Goal: Task Accomplishment & Management: Manage account settings

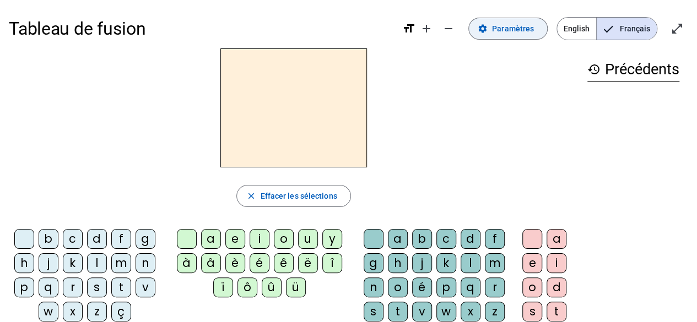
click at [522, 28] on span "Paramètres" at bounding box center [513, 28] width 42 height 13
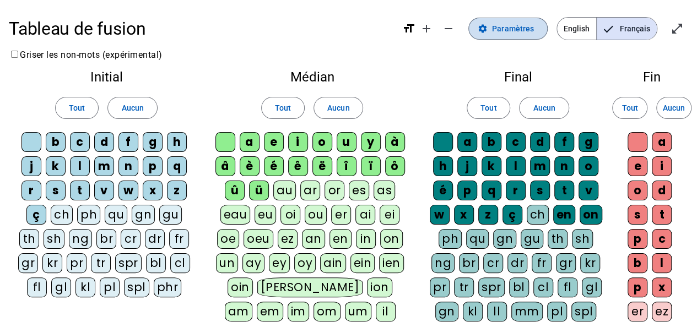
click at [525, 30] on span "Paramètres" at bounding box center [513, 28] width 42 height 13
click at [472, 24] on span at bounding box center [508, 28] width 78 height 26
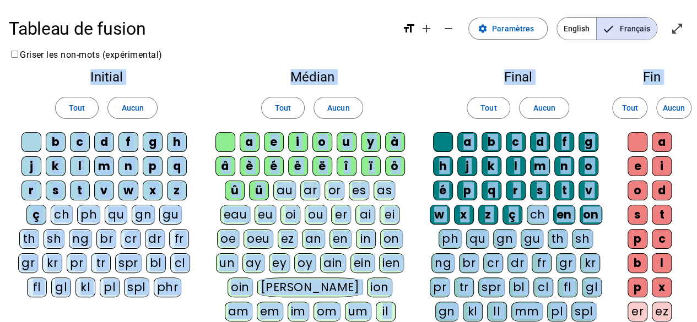
drag, startPoint x: 692, startPoint y: 49, endPoint x: 700, endPoint y: 99, distance: 50.2
click at [697, 99] on html "Tableau de fusion format_size add remove settings Paramètres English Français o…" at bounding box center [348, 161] width 697 height 322
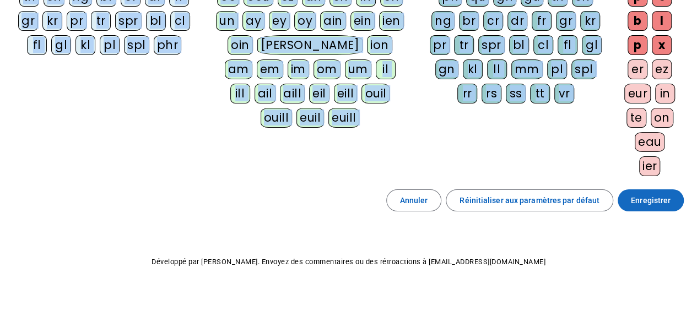
click at [673, 198] on span at bounding box center [651, 200] width 66 height 26
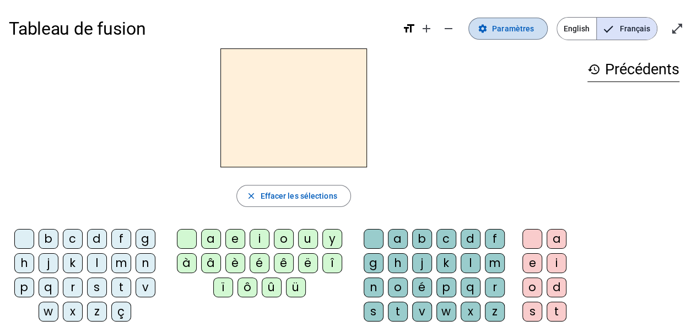
click at [531, 38] on span at bounding box center [508, 28] width 78 height 26
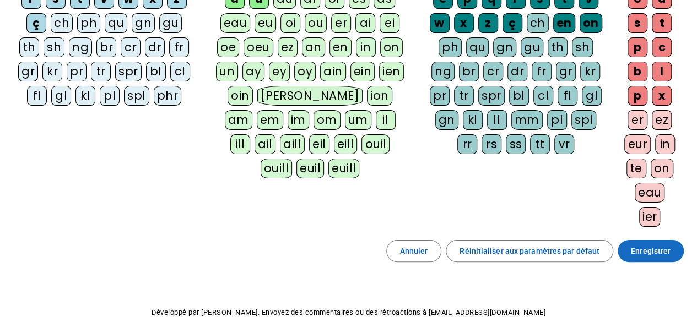
click at [643, 245] on span "Enregistrer" at bounding box center [651, 251] width 40 height 13
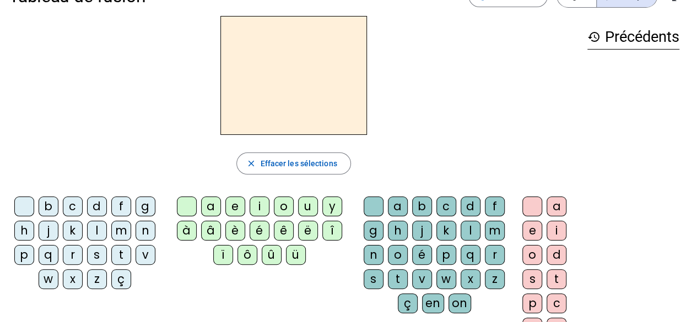
scroll to position [29, 0]
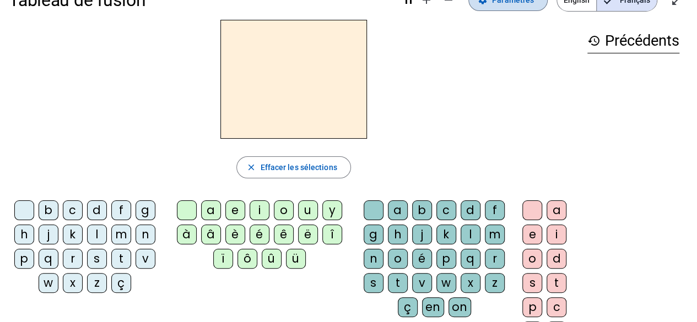
click at [521, 1] on span "Paramètres" at bounding box center [513, -1] width 42 height 13
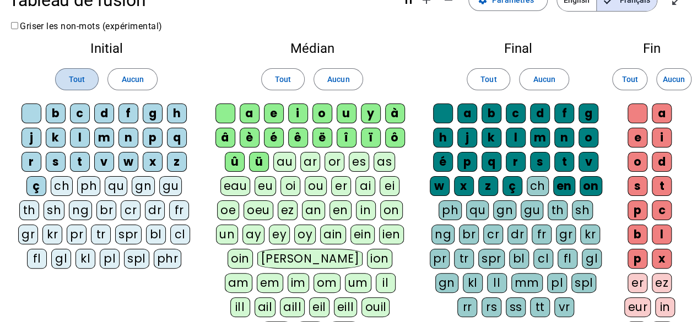
click at [94, 73] on span at bounding box center [77, 79] width 42 height 26
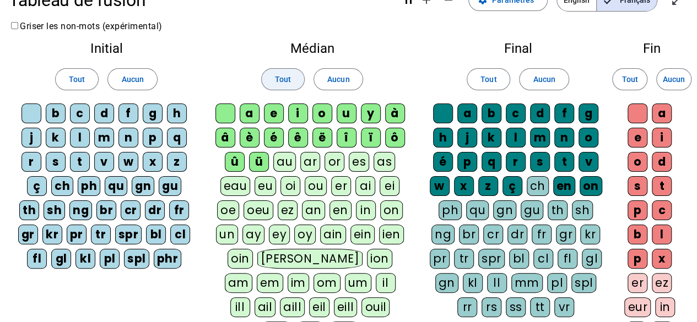
click at [291, 80] on span at bounding box center [283, 79] width 42 height 26
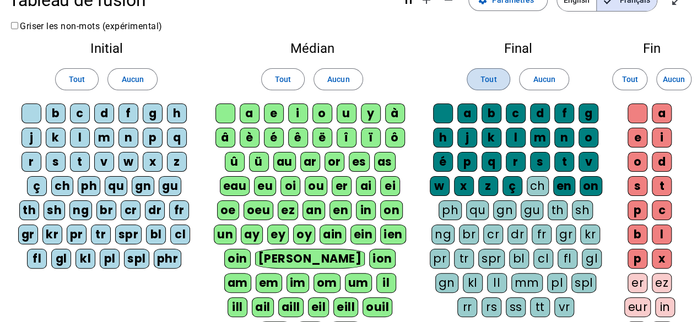
click at [481, 81] on span "Tout" at bounding box center [489, 79] width 16 height 13
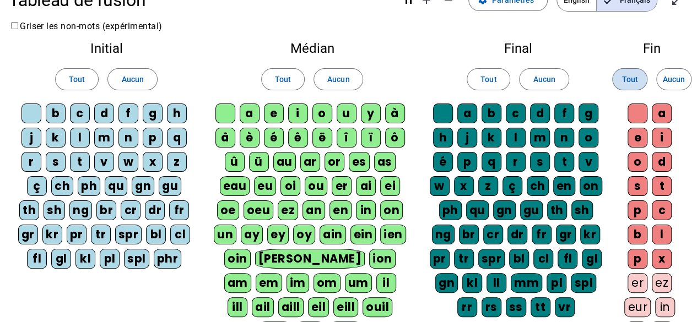
click at [625, 84] on span "Tout" at bounding box center [630, 79] width 16 height 13
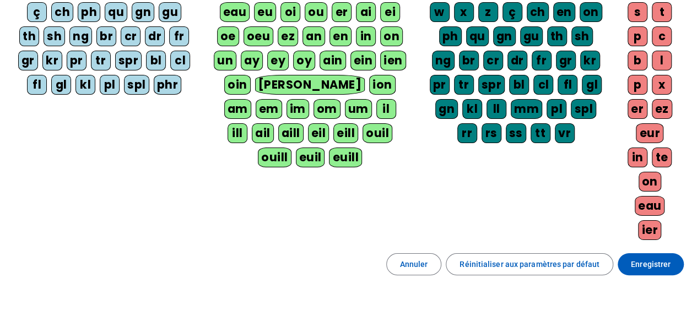
scroll to position [242, 0]
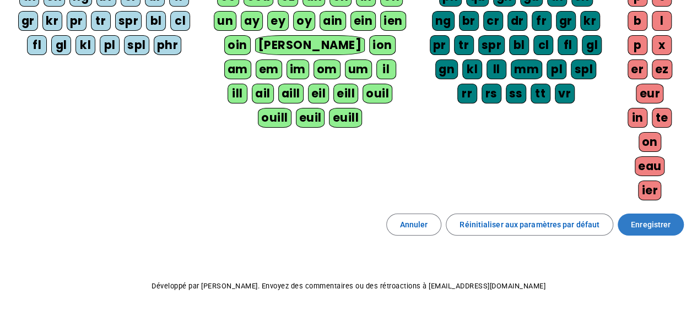
click at [654, 218] on span "Enregistrer" at bounding box center [651, 224] width 40 height 13
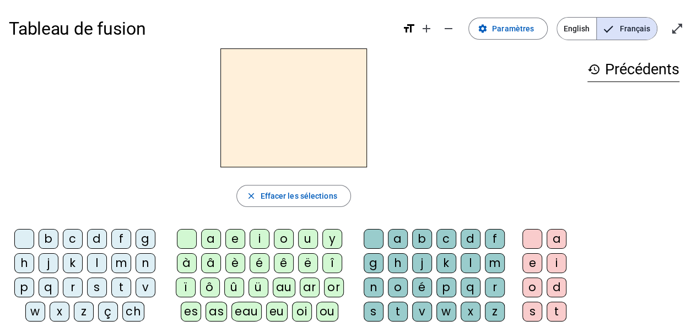
click at [274, 106] on h2 at bounding box center [293, 107] width 147 height 119
click at [143, 232] on div "g" at bounding box center [146, 239] width 20 height 20
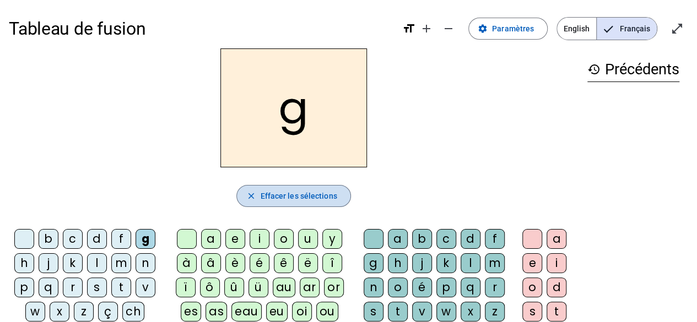
click at [270, 204] on span "button" at bounding box center [293, 196] width 113 height 26
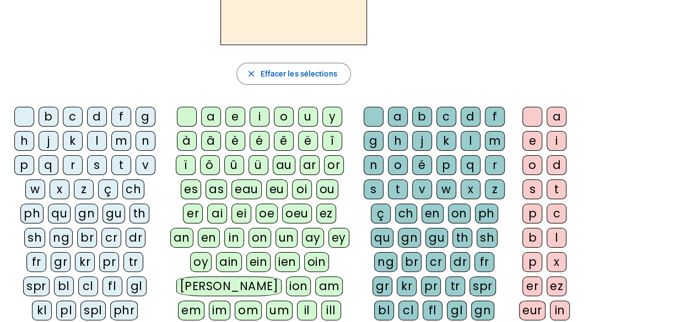
scroll to position [127, 0]
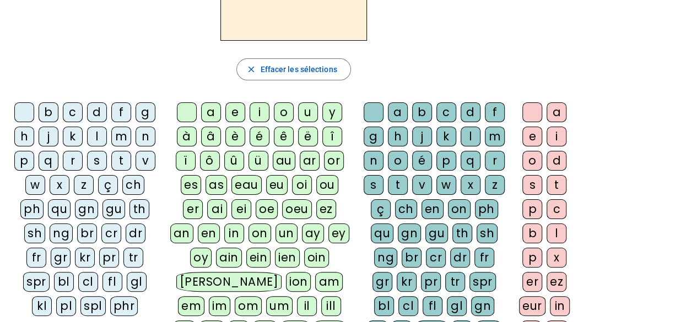
click at [55, 212] on div "qu" at bounding box center [59, 209] width 23 height 20
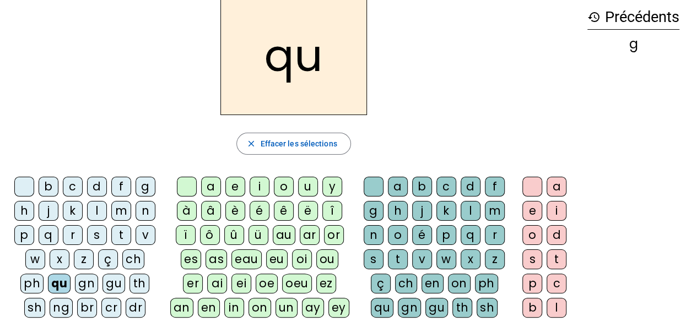
scroll to position [51, 0]
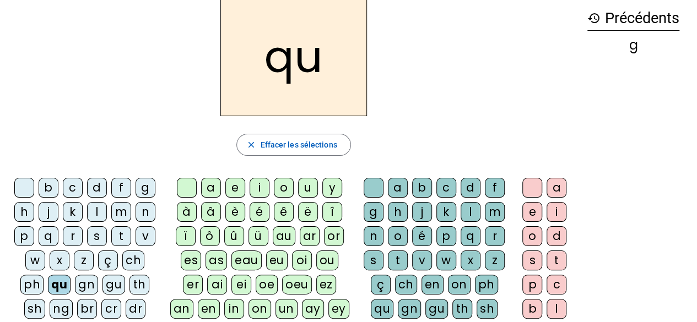
click at [262, 183] on div "i" at bounding box center [260, 188] width 20 height 20
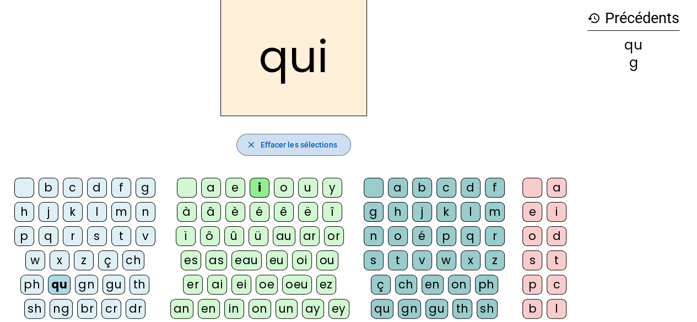
click at [312, 149] on span "Effacer les sélections" at bounding box center [298, 144] width 77 height 13
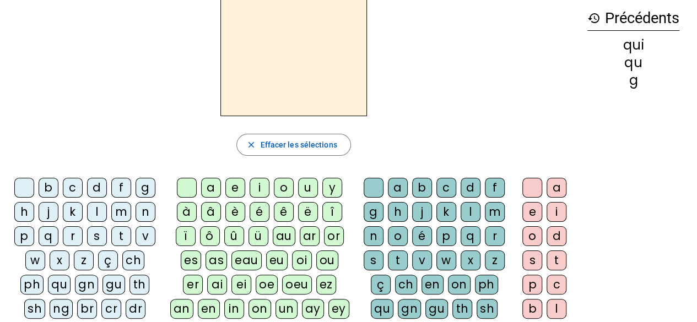
click at [633, 51] on div "qui" at bounding box center [633, 45] width 92 height 13
